Goal: Task Accomplishment & Management: Complete application form

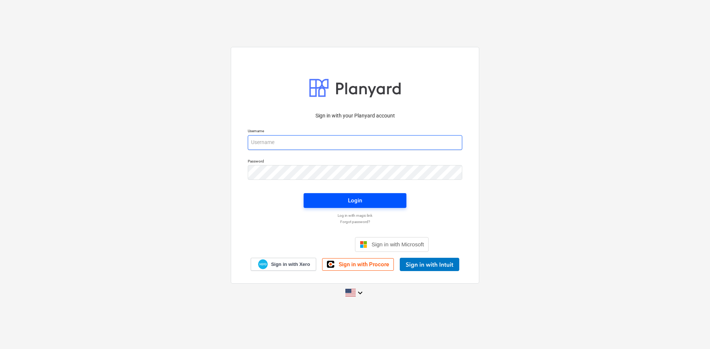
type input "[PERSON_NAME][EMAIL_ADDRESS][PERSON_NAME][DOMAIN_NAME]"
click at [393, 204] on span "Login" at bounding box center [354, 201] width 85 height 10
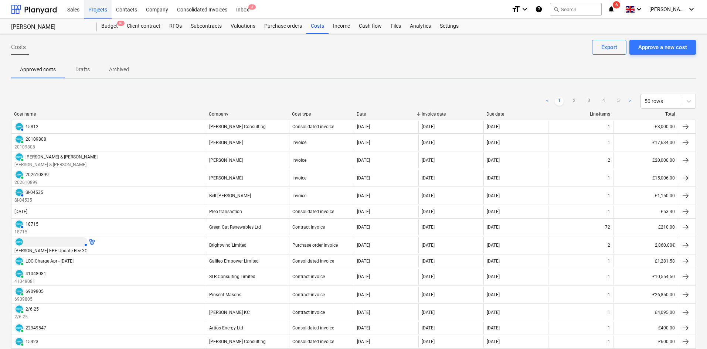
click at [105, 5] on div "Projects" at bounding box center [98, 9] width 28 height 19
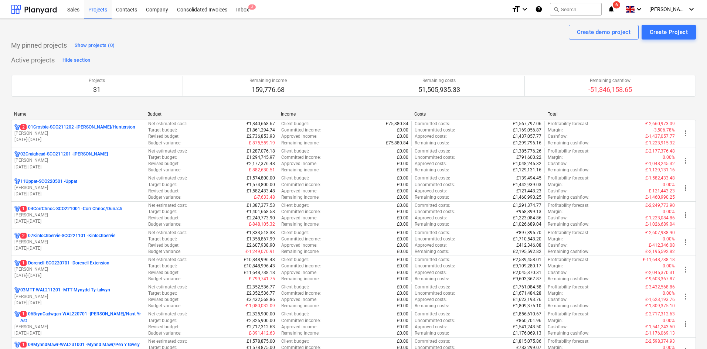
click at [615, 9] on icon "notifications" at bounding box center [611, 9] width 7 height 9
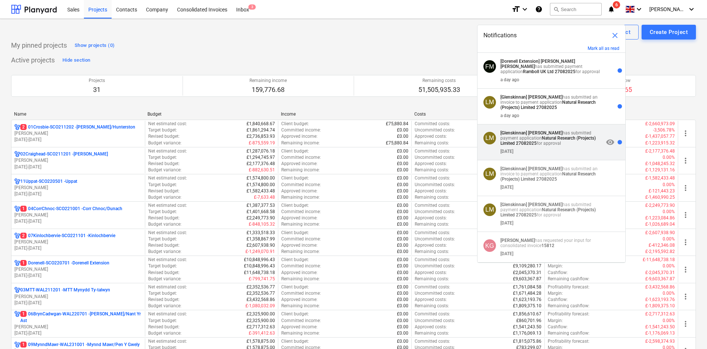
click at [582, 141] on p "[Glenskinnan] Lynda Maddrick has submitted payment application Natural Research…" at bounding box center [552, 138] width 103 height 16
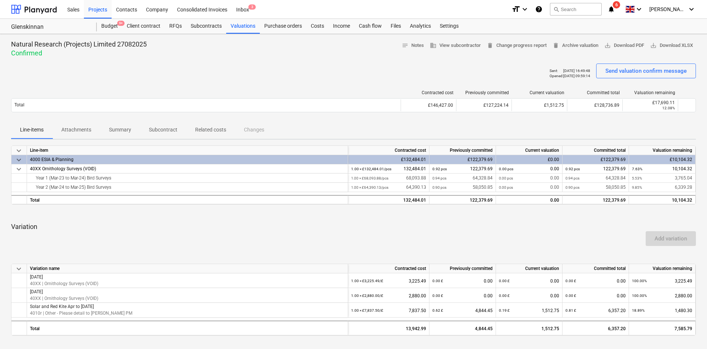
click at [615, 10] on icon "notifications" at bounding box center [611, 9] width 7 height 9
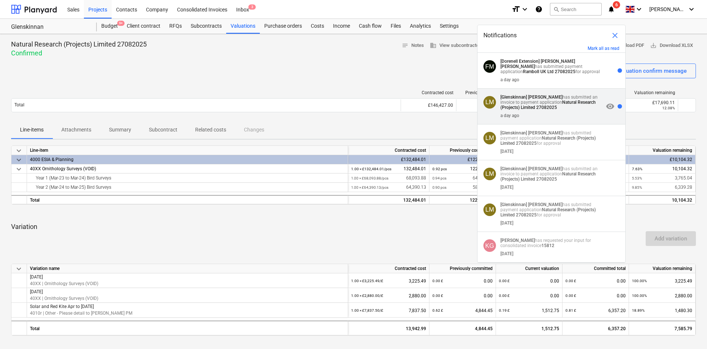
click at [542, 110] on strong "Natural Research (Projects) Limited 27082025" at bounding box center [548, 105] width 95 height 10
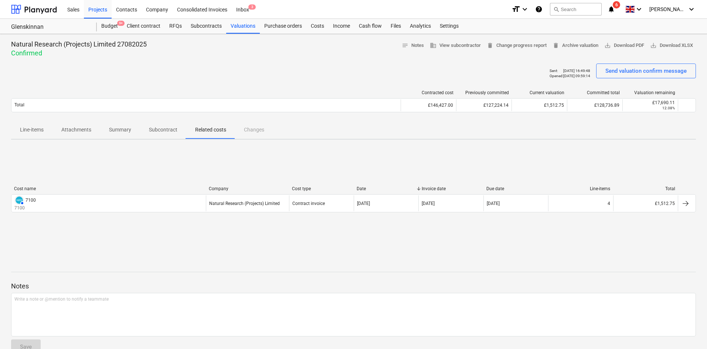
click at [625, 13] on div "format_size keyboard_arrow_down help search Search notifications 6 keyboard_arr…" at bounding box center [604, 9] width 184 height 18
click at [615, 11] on icon "notifications" at bounding box center [611, 9] width 7 height 9
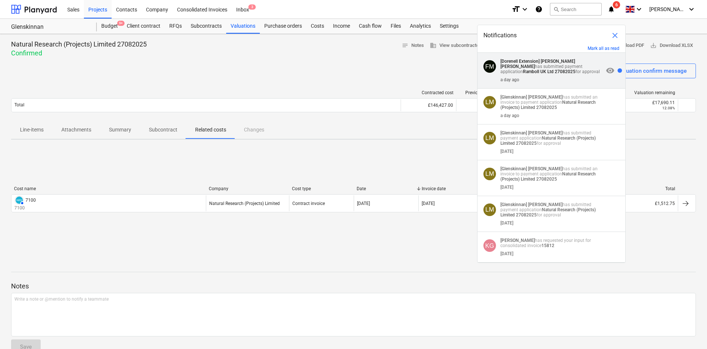
click at [556, 77] on div "a day ago" at bounding box center [552, 78] width 103 height 8
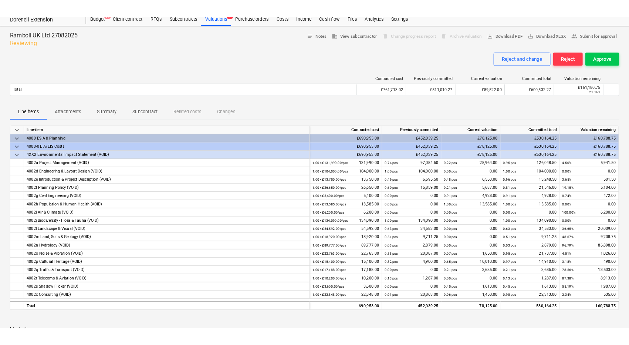
scroll to position [37, 0]
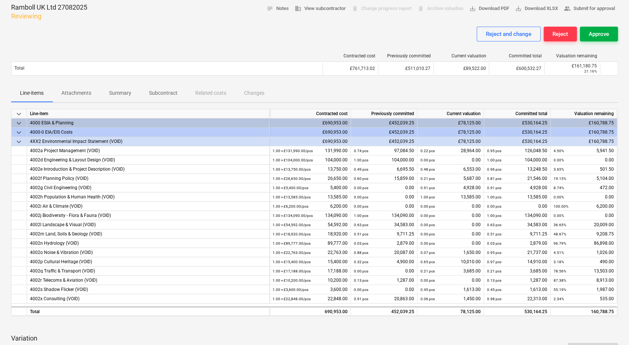
click at [597, 34] on div "Approve" at bounding box center [598, 34] width 20 height 10
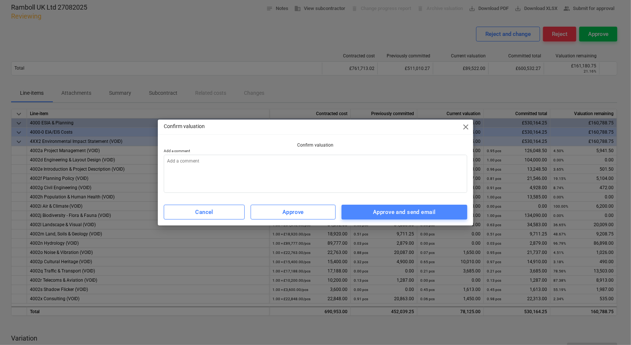
drag, startPoint x: 431, startPoint y: 209, endPoint x: 435, endPoint y: 208, distance: 4.5
click at [432, 209] on div "Approve and send email" at bounding box center [404, 212] width 62 height 10
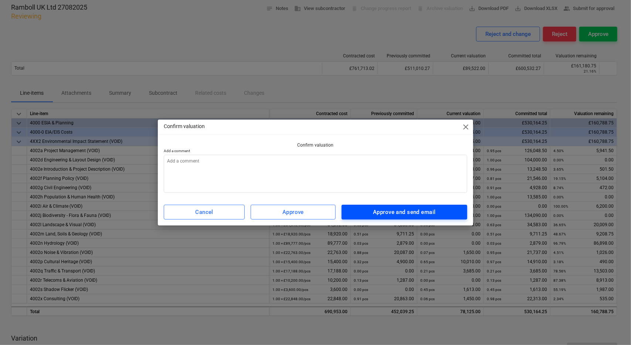
type textarea "x"
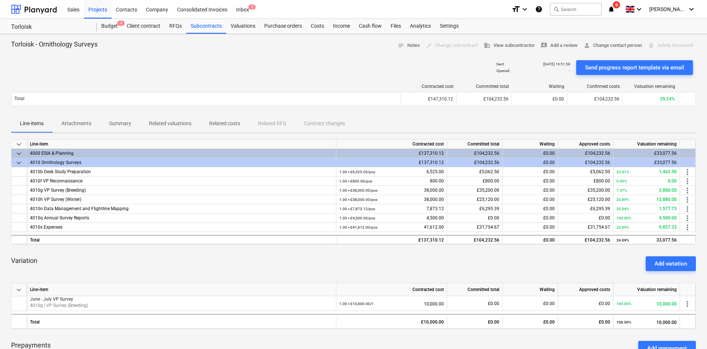
click at [632, 8] on div "New line successfully added" at bounding box center [604, 8] width 200 height 16
click at [627, 8] on div "New line successfully added" at bounding box center [604, 8] width 200 height 16
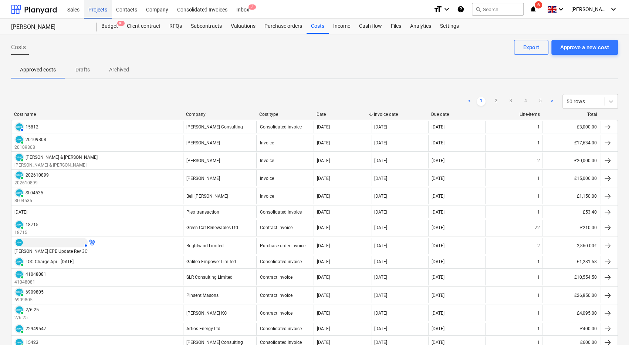
click at [104, 7] on div "Projects" at bounding box center [98, 9] width 28 height 19
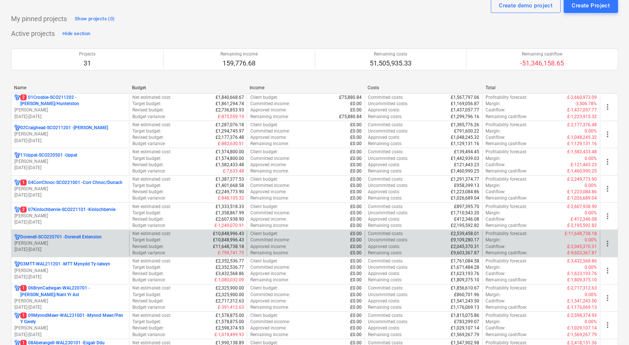
scroll to position [74, 0]
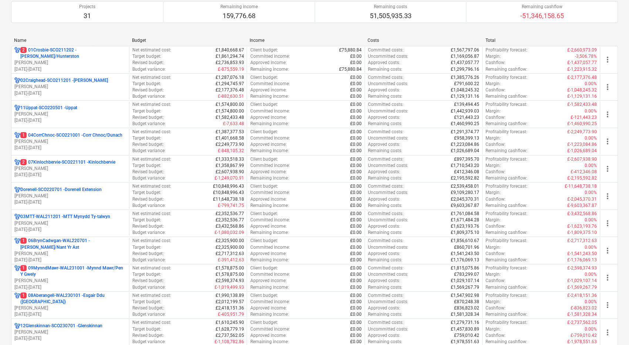
click at [64, 200] on p "[DATE] - [DATE]" at bounding box center [70, 202] width 112 height 6
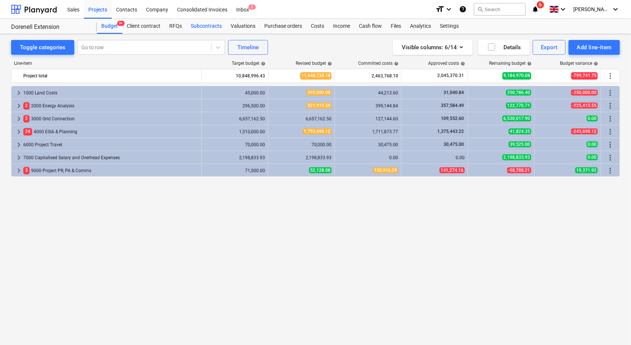
click at [213, 28] on div "Subcontracts" at bounding box center [206, 26] width 40 height 15
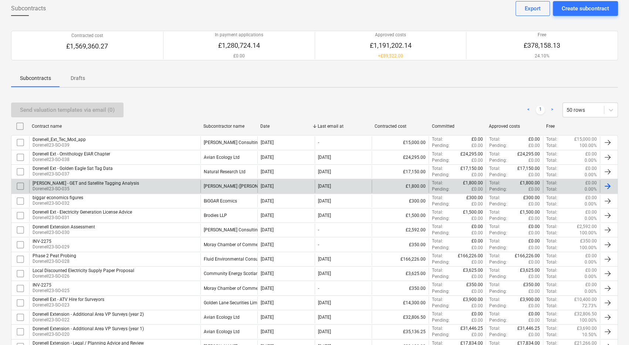
scroll to position [37, 0]
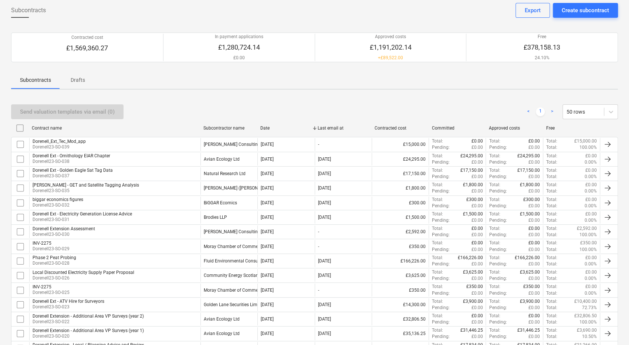
click at [588, 10] on div "Create subcontract" at bounding box center [585, 11] width 47 height 10
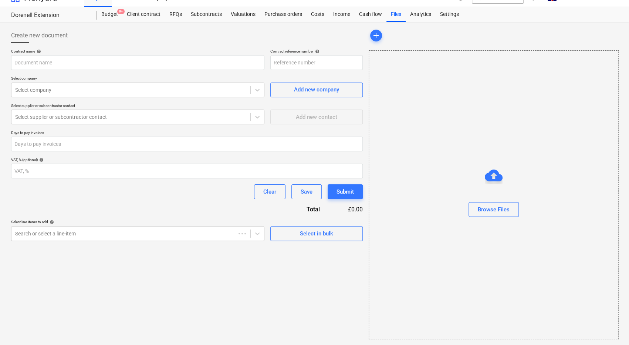
scroll to position [11, 0]
type input "Dorenell-SCO220701-SO-040"
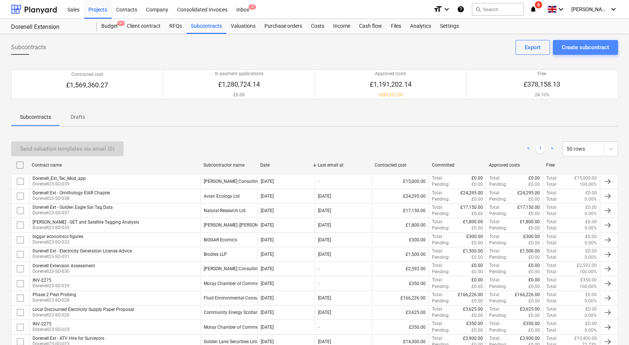
click at [588, 50] on div "Create subcontract" at bounding box center [585, 48] width 47 height 10
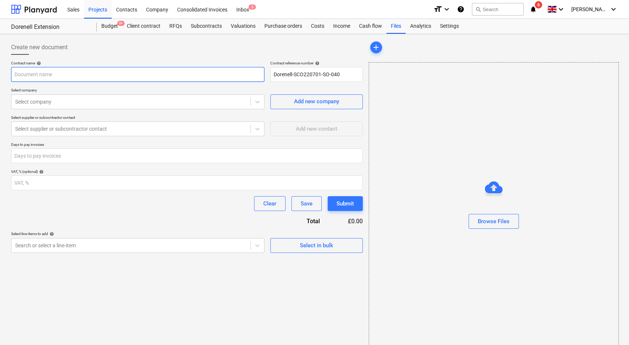
click at [146, 73] on input "text" at bounding box center [137, 74] width 253 height 15
type input "Dorenell Ext - Site Infrastructure Re-design"
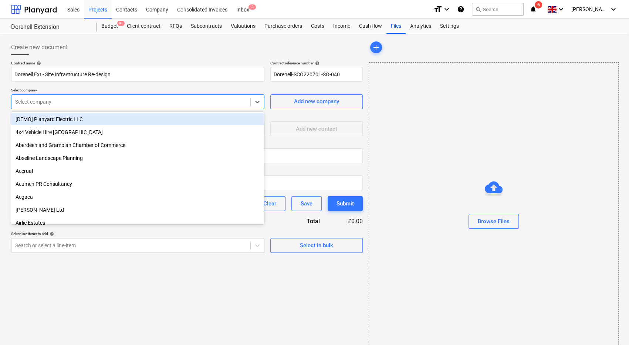
click at [74, 101] on div at bounding box center [130, 101] width 231 height 7
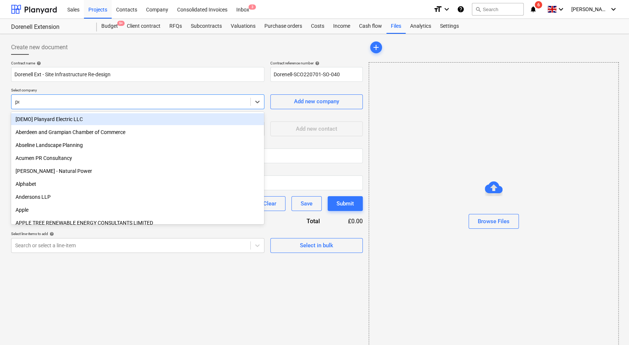
type input "pell"
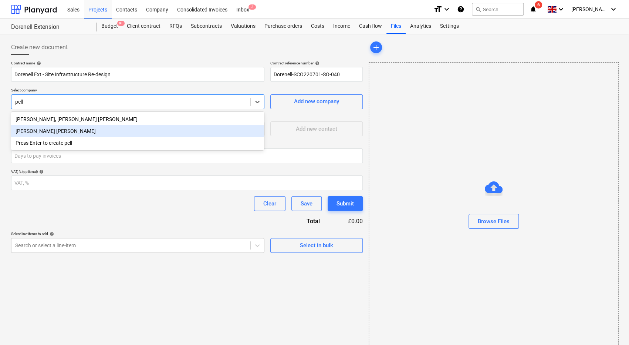
click at [67, 130] on div "[PERSON_NAME] [PERSON_NAME]" at bounding box center [137, 131] width 253 height 12
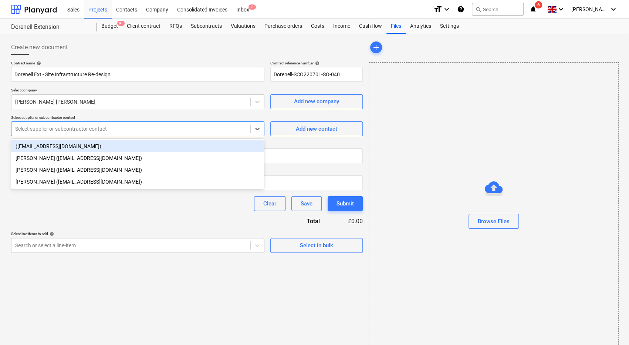
click at [69, 130] on div at bounding box center [130, 128] width 231 height 7
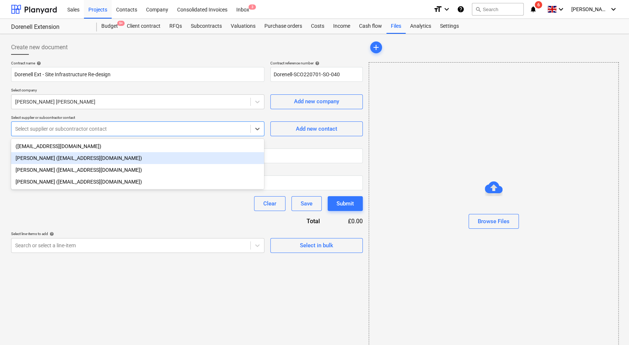
click at [78, 157] on div "[PERSON_NAME] ([EMAIL_ADDRESS][DOMAIN_NAME])" at bounding box center [137, 158] width 253 height 12
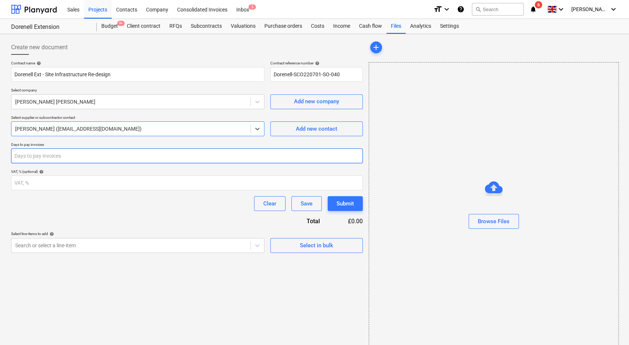
click at [83, 154] on input "number" at bounding box center [187, 155] width 352 height 15
type input "30"
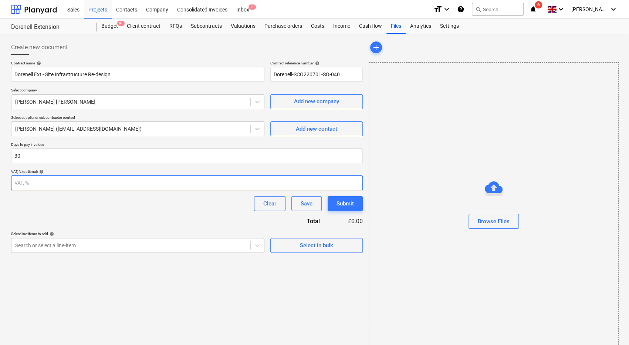
click at [119, 181] on input "number" at bounding box center [187, 182] width 352 height 15
type input "20"
click at [221, 272] on div "Create new document Contract name help Dorenell Ext - Site Infrastructure Re-de…" at bounding box center [186, 195] width 357 height 316
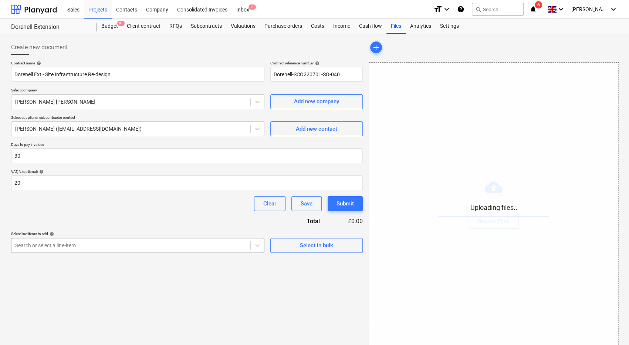
click at [204, 250] on body "Sales Projects Contacts Company Consolidated Invoices Inbox 3 format_size keybo…" at bounding box center [314, 172] width 629 height 345
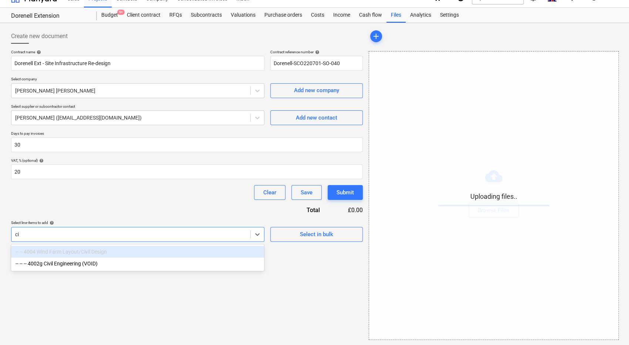
type input "c"
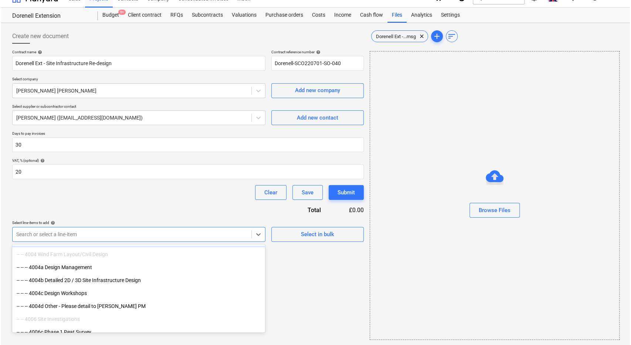
scroll to position [2144, 0]
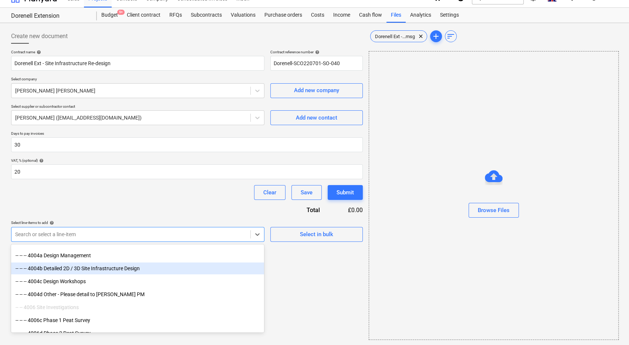
click at [128, 269] on div "-- -- -- 4004b Detailed 2D / 3D Site Infrastructure Design" at bounding box center [137, 268] width 253 height 12
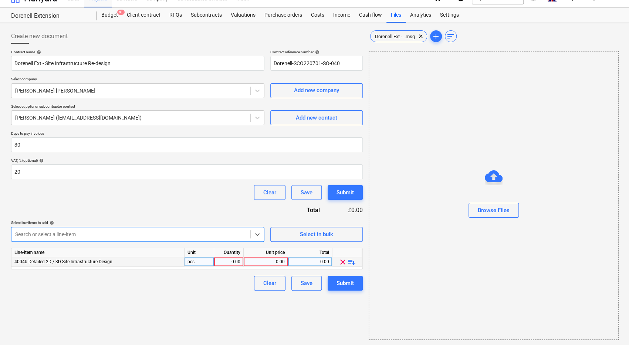
click at [233, 260] on div "0.00" at bounding box center [228, 261] width 23 height 9
type input "1"
click at [267, 263] on div "0.00" at bounding box center [266, 261] width 38 height 9
type input "36350"
click at [223, 286] on div "Clear Save Submit" at bounding box center [187, 282] width 352 height 15
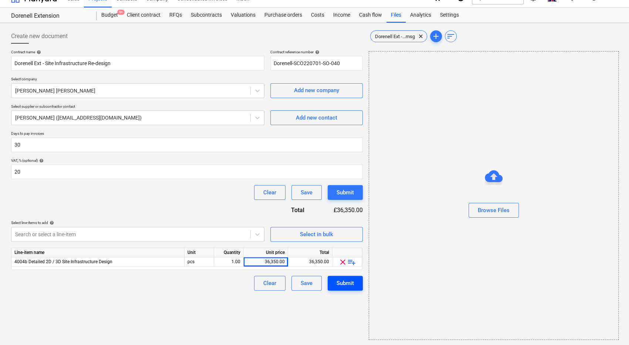
click at [343, 284] on div "Submit" at bounding box center [344, 283] width 17 height 10
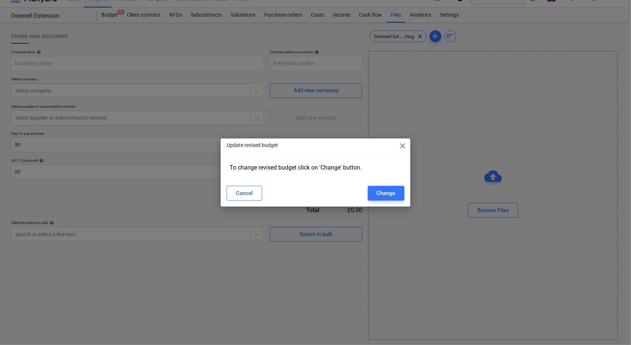
type input "Dorenell-SCO220701-SO-041"
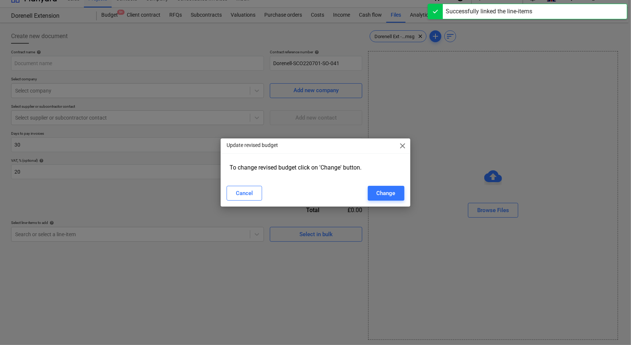
click at [406, 145] on span "close" at bounding box center [402, 145] width 9 height 9
